Goal: Communication & Community: Answer question/provide support

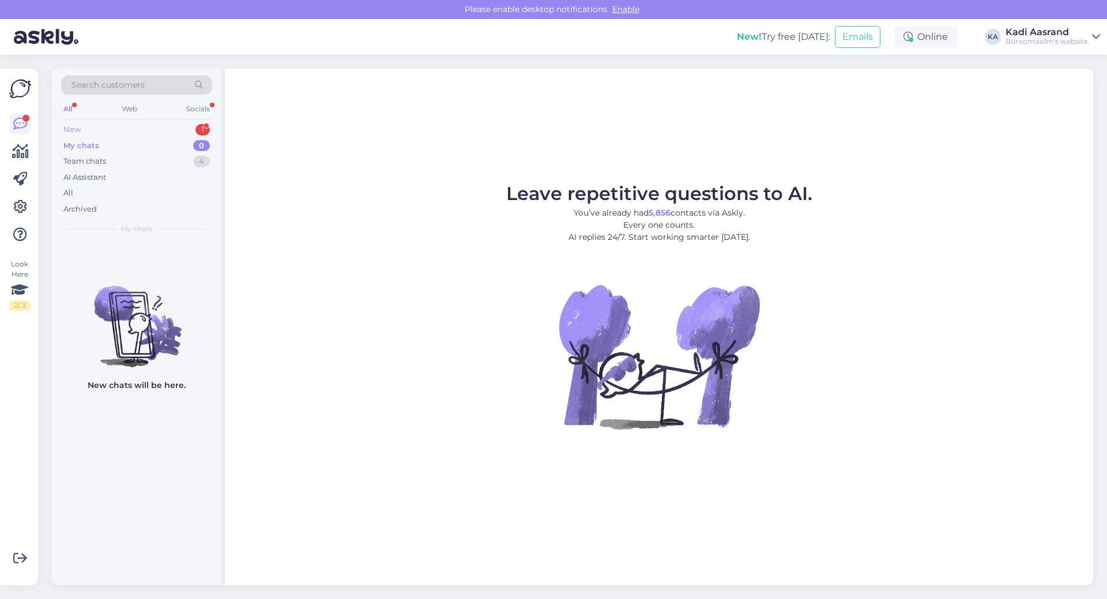
click at [118, 124] on div "New 1" at bounding box center [136, 130] width 151 height 16
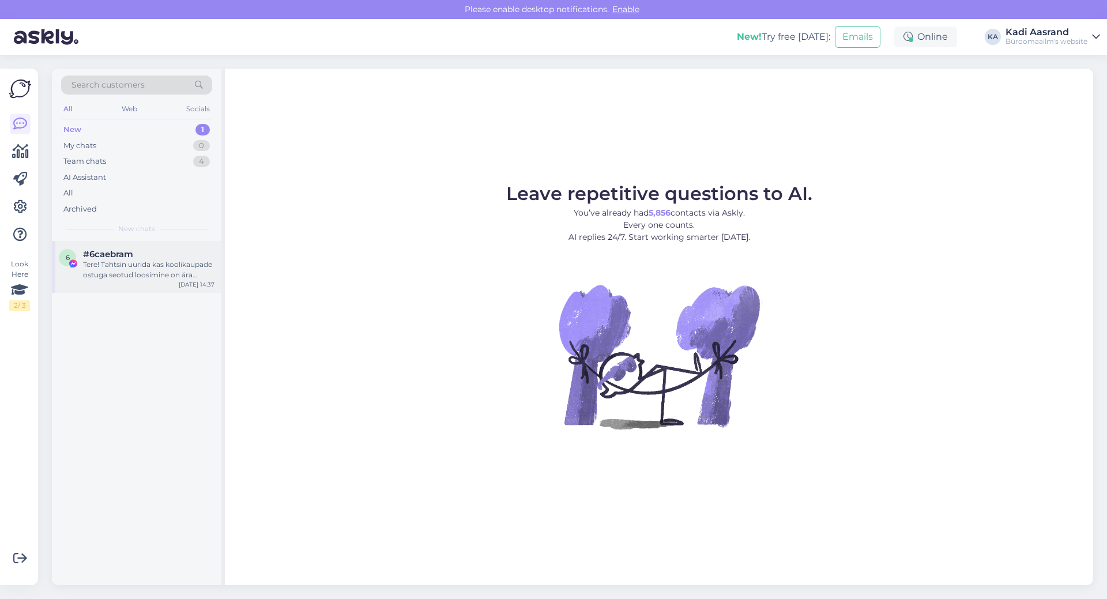
click at [121, 250] on span "#6caebram" at bounding box center [108, 254] width 50 height 10
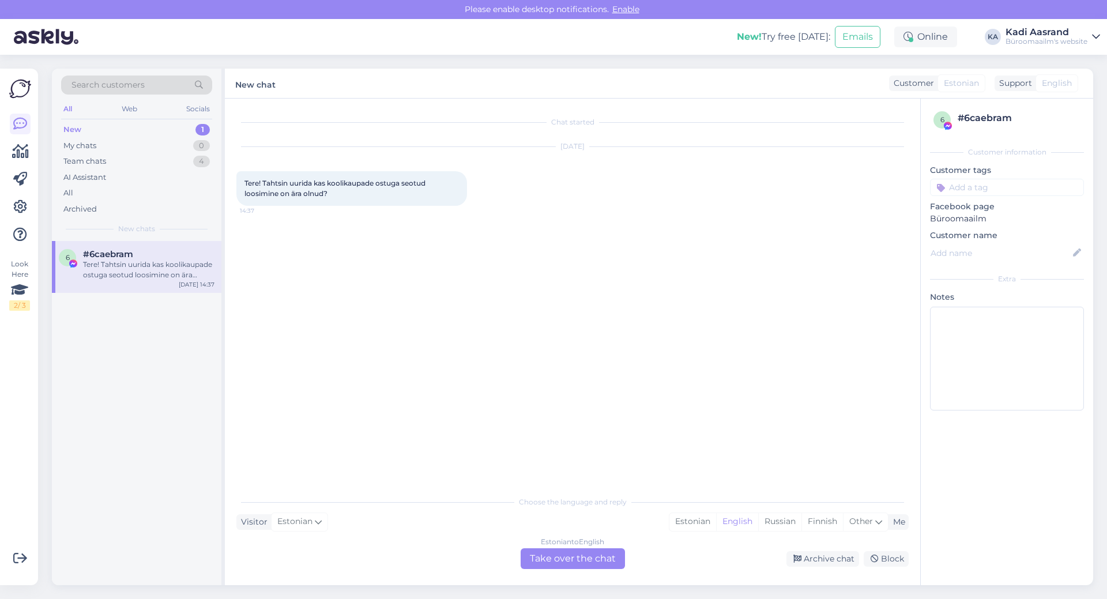
click at [362, 234] on div "Chat started [DATE] Tere! Tahtsin uurida kas koolikaupade ostuga seotud loosimi…" at bounding box center [577, 295] width 683 height 370
click at [107, 125] on div "New 1" at bounding box center [136, 130] width 151 height 16
click at [130, 258] on span "#6caebram" at bounding box center [108, 254] width 50 height 10
click at [495, 254] on div "Chat started [DATE] Tere! Tahtsin uurida kas koolikaupade ostuga seotud loosimi…" at bounding box center [577, 295] width 683 height 370
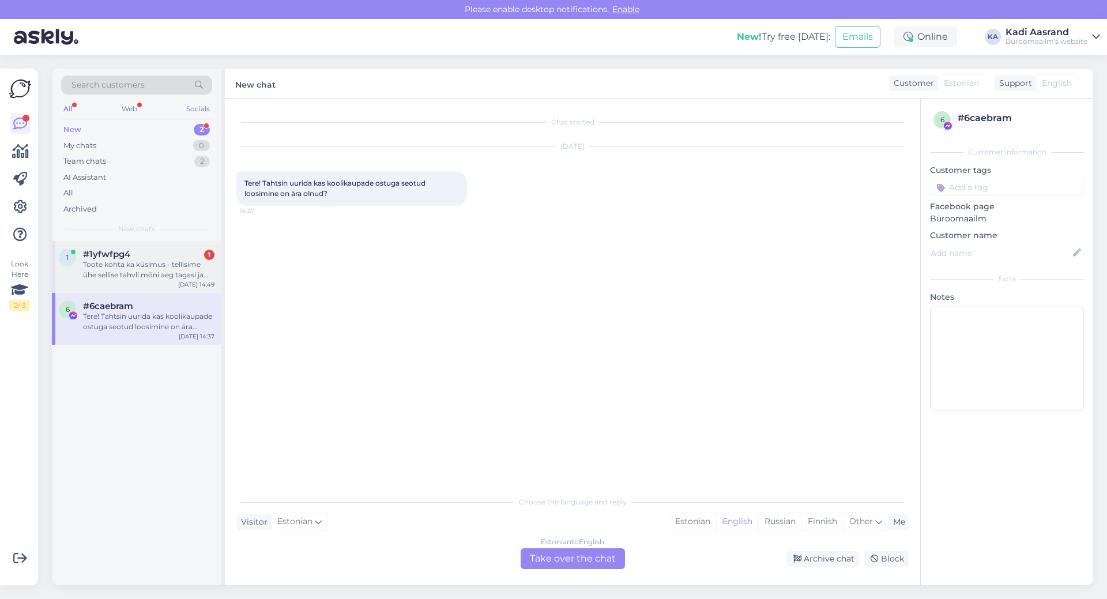
click at [138, 276] on div "Toote kohta ka küsimus - tellisime ühe sellise tahvli mõni aeg tagasi ja see me…" at bounding box center [148, 269] width 131 height 21
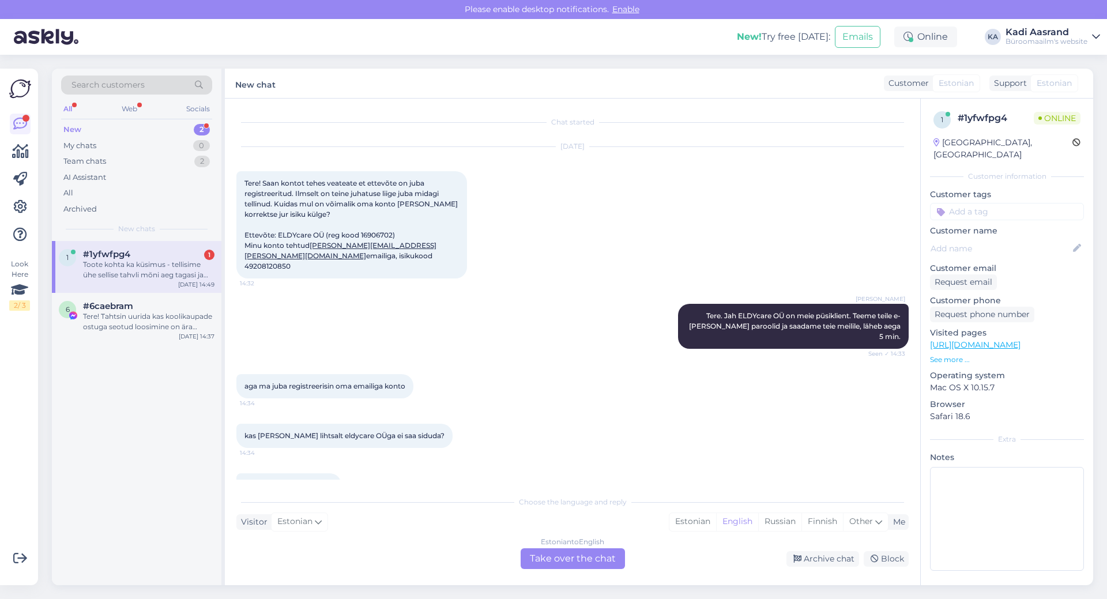
scroll to position [413, 0]
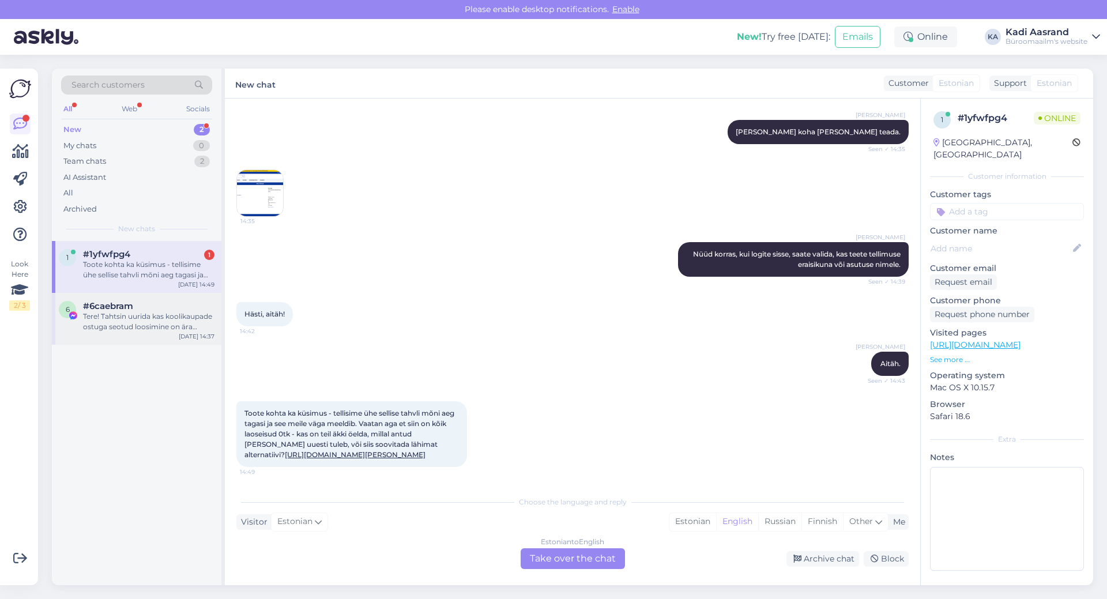
click at [180, 333] on div "6 #6caebram Tere! Tahtsin uurida kas koolikaupade ostuga seotud loosimine on är…" at bounding box center [137, 319] width 170 height 52
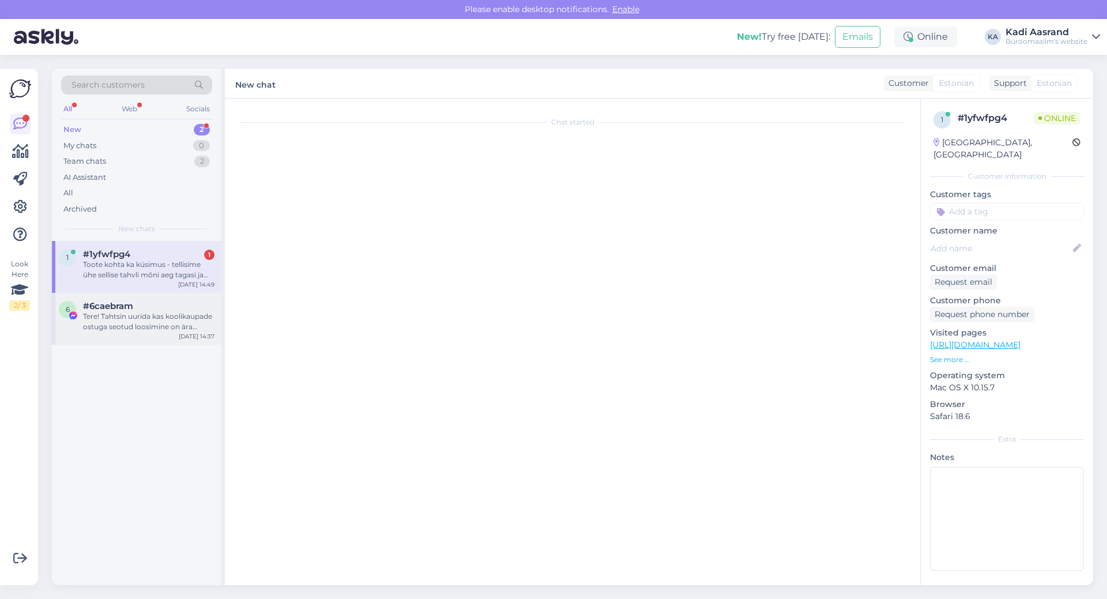
scroll to position [0, 0]
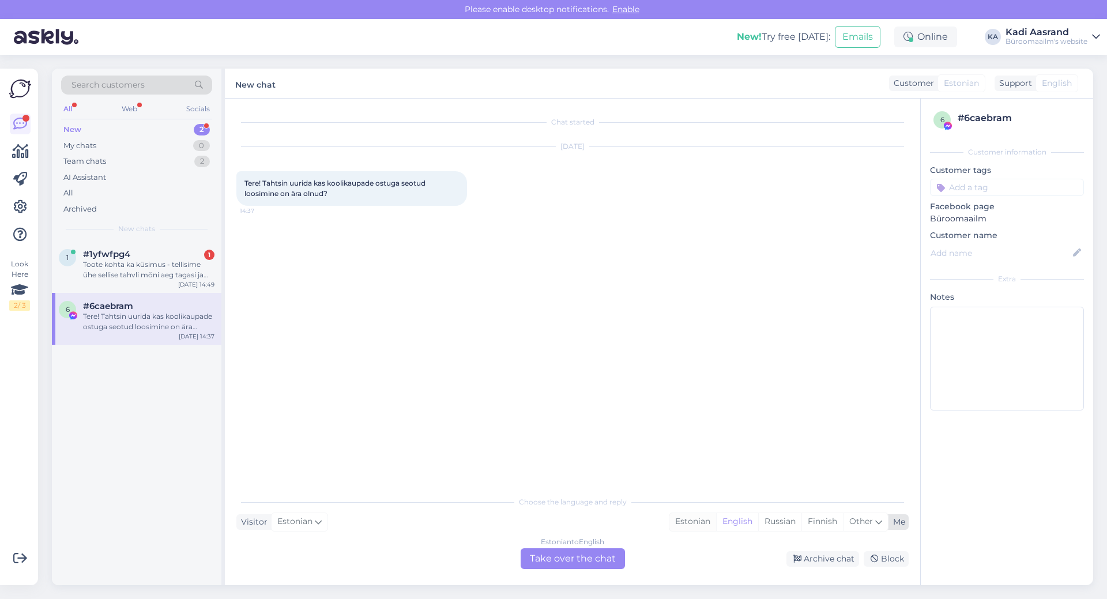
click at [690, 522] on div "Estonian" at bounding box center [692, 521] width 47 height 17
click at [594, 557] on div "Estonian to Estonian Take over the chat" at bounding box center [573, 558] width 104 height 21
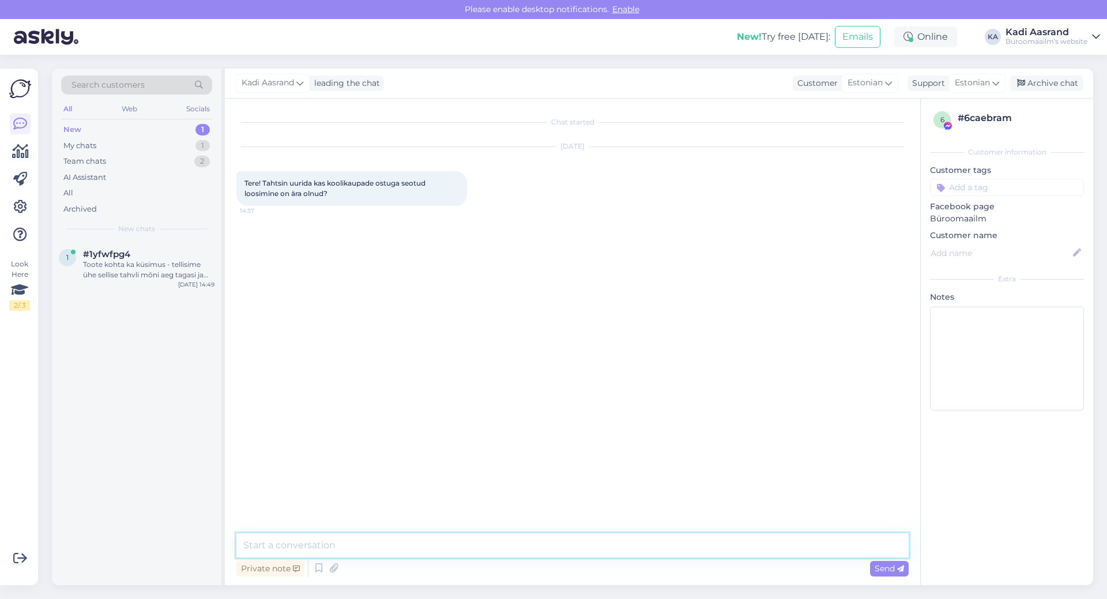
click at [595, 548] on textarea at bounding box center [572, 545] width 672 height 24
type textarea "Tere, loosimine toimus [PERSON_NAME] 12.09 ära. Võitjatega võetakse ühendust."
click at [888, 566] on span "Send" at bounding box center [889, 568] width 29 height 10
click at [656, 457] on div "Chat started [DATE] Tere! Tahtsin uurida kas koolikaupade ostuga seotud loosimi…" at bounding box center [577, 316] width 683 height 413
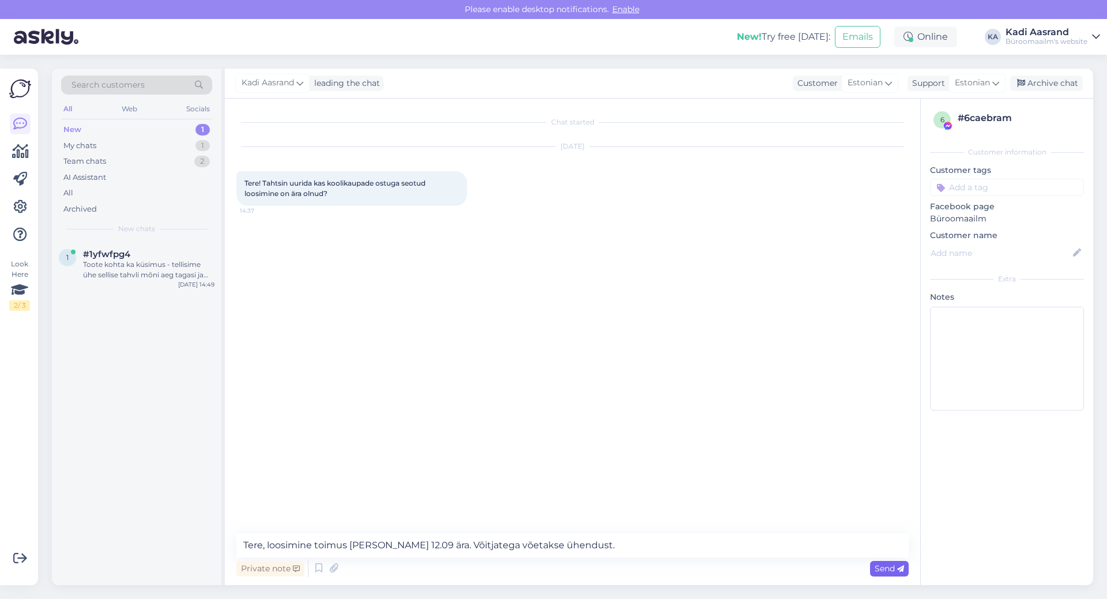
click at [885, 567] on span "Send" at bounding box center [889, 568] width 29 height 10
click at [658, 436] on div "Chat started [DATE] Tere! Tahtsin uurida kas koolikaupade ostuga seotud loosimi…" at bounding box center [577, 316] width 683 height 413
click at [149, 261] on div "Toote kohta ka küsimus - tellisime ühe sellise tahvli mõni aeg tagasi ja see me…" at bounding box center [148, 269] width 131 height 21
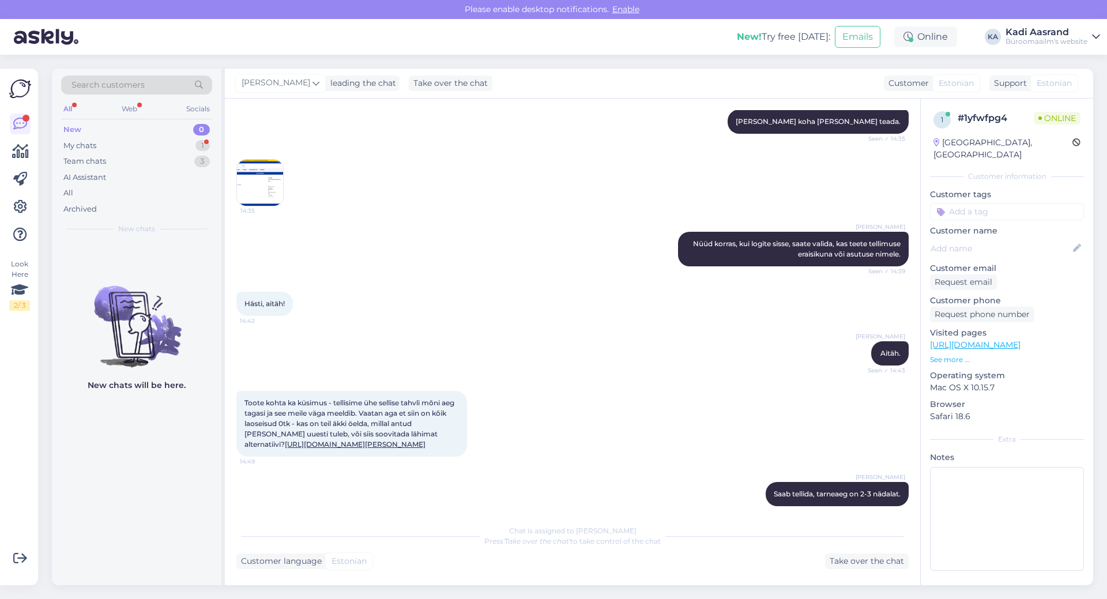
scroll to position [767, 0]
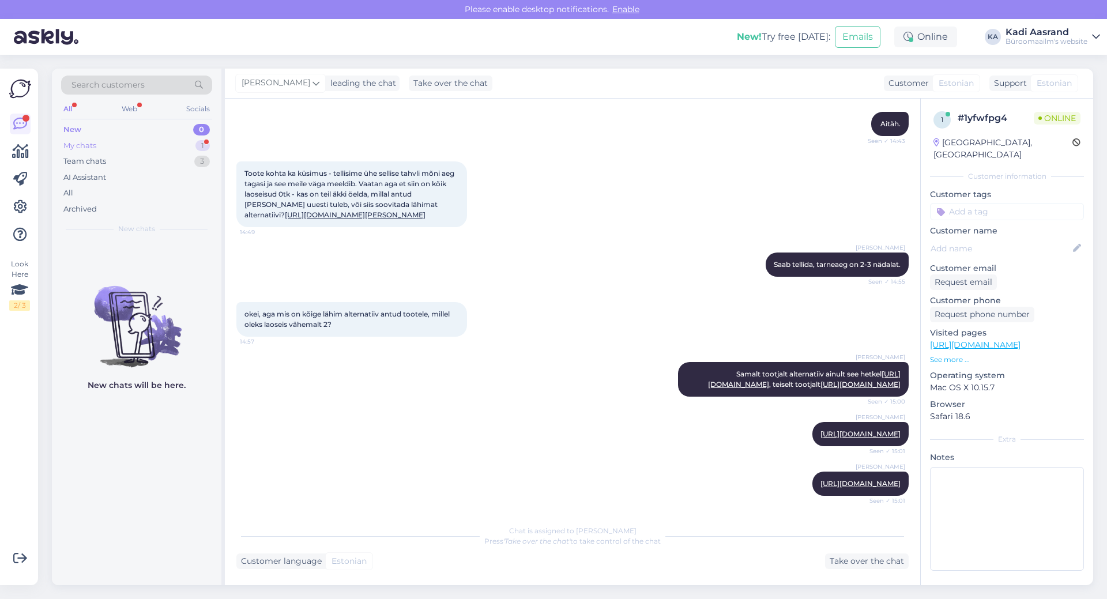
click at [146, 141] on div "My chats 1" at bounding box center [136, 146] width 151 height 16
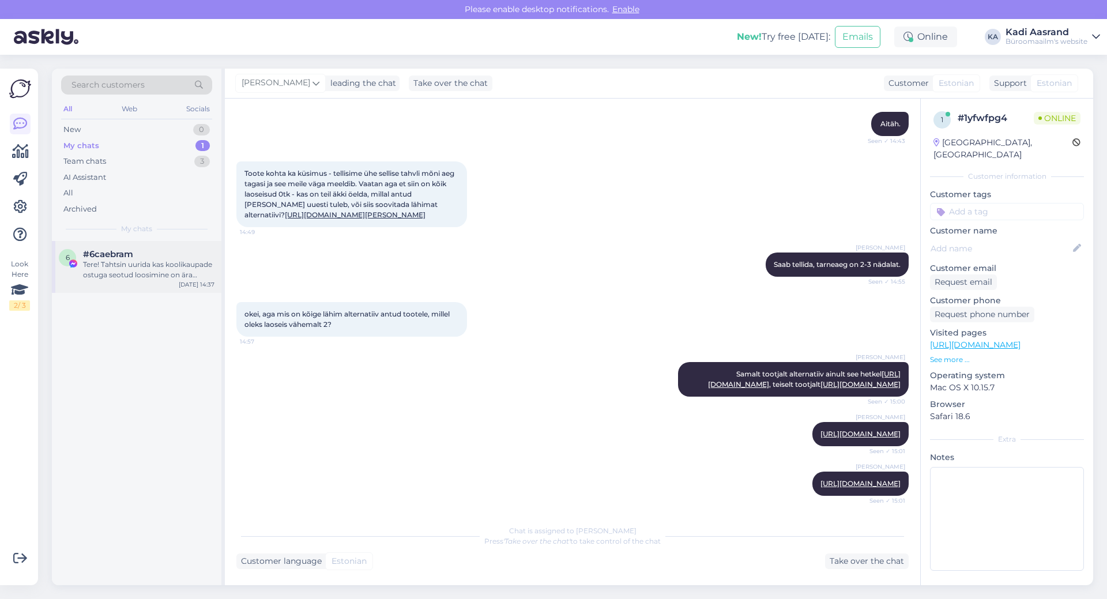
click at [172, 265] on div "Tere! Tahtsin uurida kas koolikaupade ostuga seotud loosimine on ära olnud?" at bounding box center [148, 269] width 131 height 21
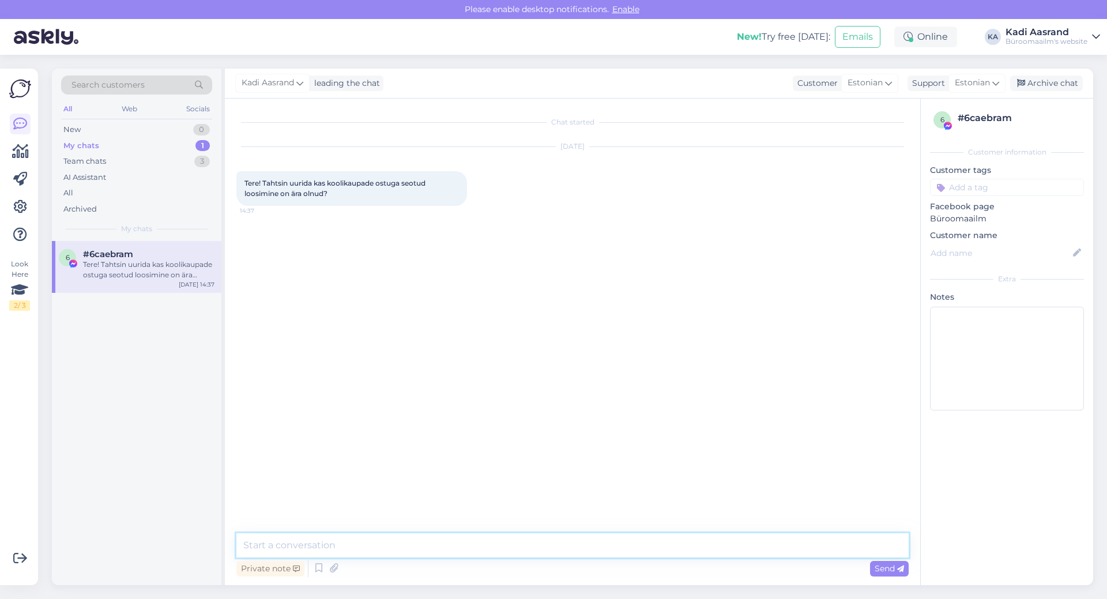
click at [521, 544] on textarea at bounding box center [572, 545] width 672 height 24
click at [515, 450] on div "Chat started [DATE] Tere! Tahtsin uurida kas koolikaupade ostuga seotud loosimi…" at bounding box center [577, 316] width 683 height 413
click at [537, 549] on textarea at bounding box center [572, 545] width 672 height 24
type textarea "Tere, loosimine toimus [PERSON_NAME] 12.09 ning võitjatega võetakse ühendust."
click at [876, 570] on span "Send" at bounding box center [889, 568] width 29 height 10
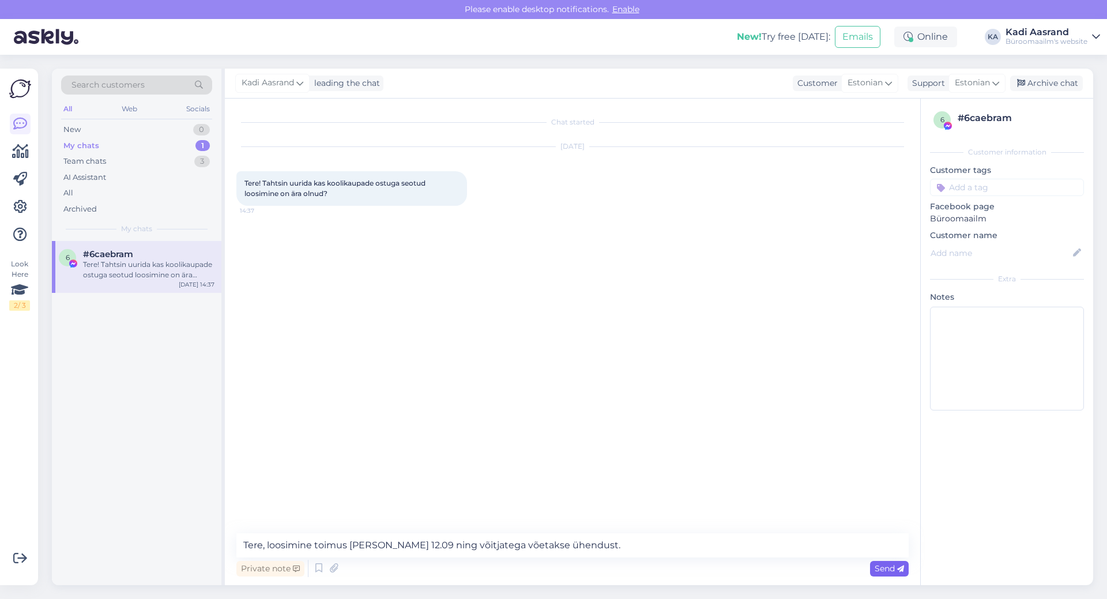
click at [878, 569] on span "Send" at bounding box center [889, 568] width 29 height 10
click at [292, 232] on div "Chat started [DATE] Tere! Tahtsin uurida kas koolikaupade ostuga seotud loosimi…" at bounding box center [577, 316] width 683 height 413
click at [574, 340] on div "Chat started [DATE] Tere! Tahtsin uurida kas koolikaupade ostuga seotud loosimi…" at bounding box center [577, 316] width 683 height 413
drag, startPoint x: 500, startPoint y: 393, endPoint x: 495, endPoint y: 388, distance: 6.9
click at [500, 391] on div "Chat started [DATE] Tere! Tahtsin uurida kas koolikaupade ostuga seotud loosimi…" at bounding box center [577, 316] width 683 height 413
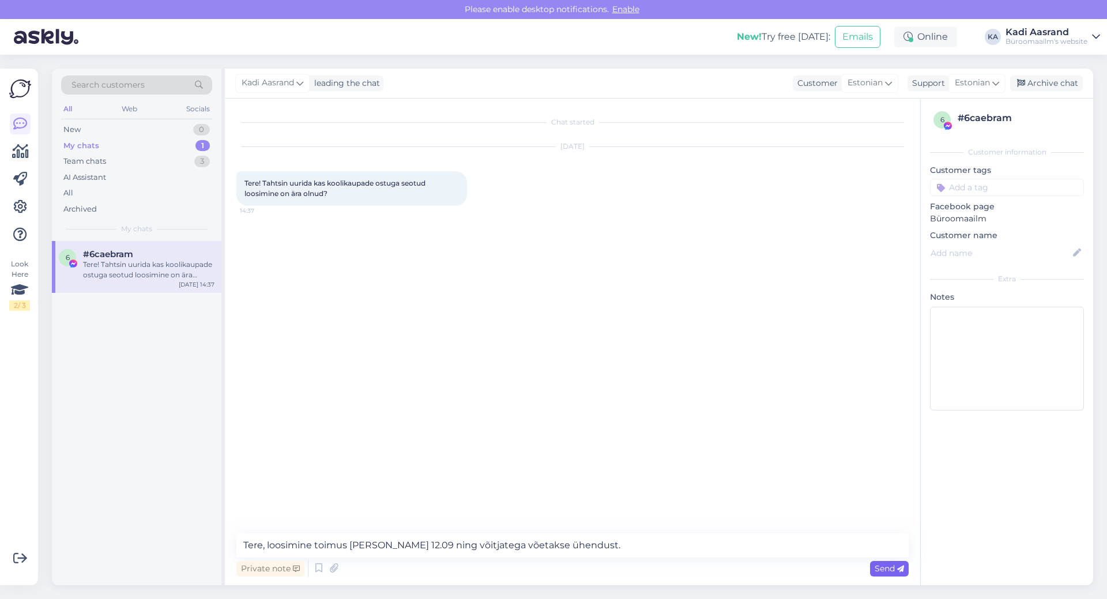
click at [882, 567] on span "Send" at bounding box center [889, 568] width 29 height 10
click at [571, 368] on div "Chat started [DATE] Tere! Tahtsin uurida kas koolikaupade ostuga seotud loosimi…" at bounding box center [577, 316] width 683 height 413
click at [398, 177] on div "Tere! Tahtsin uurida kas koolikaupade ostuga seotud loosimine on ära olnud? 14:…" at bounding box center [351, 188] width 231 height 35
